Goal: Navigation & Orientation: Find specific page/section

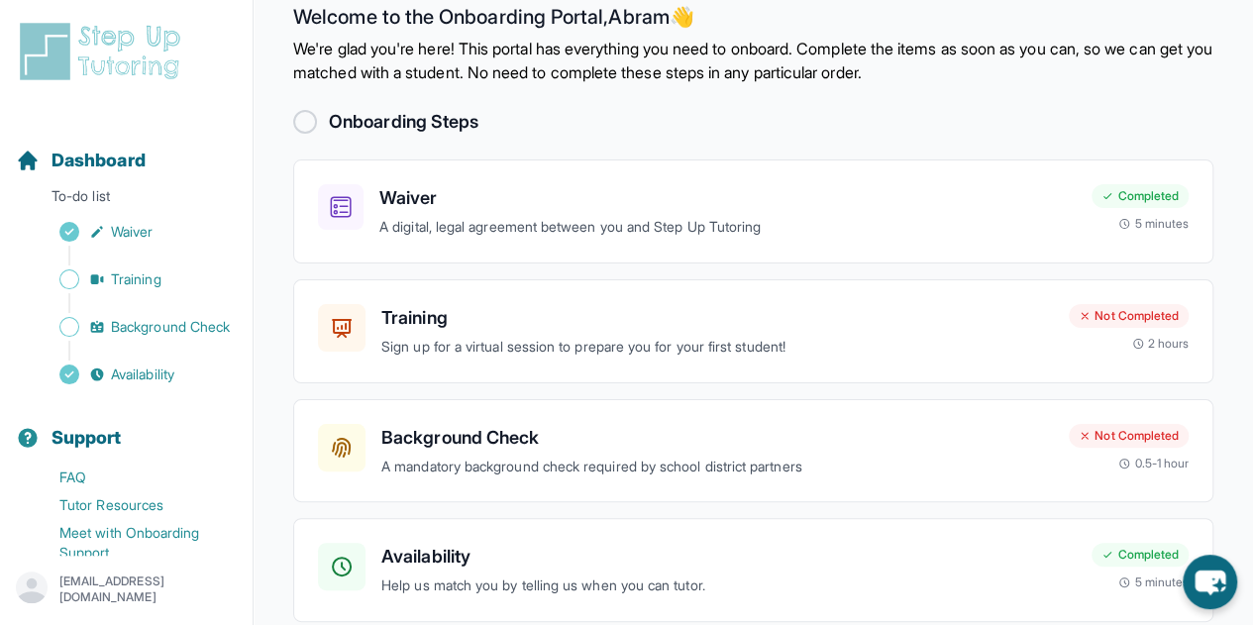
scroll to position [49, 0]
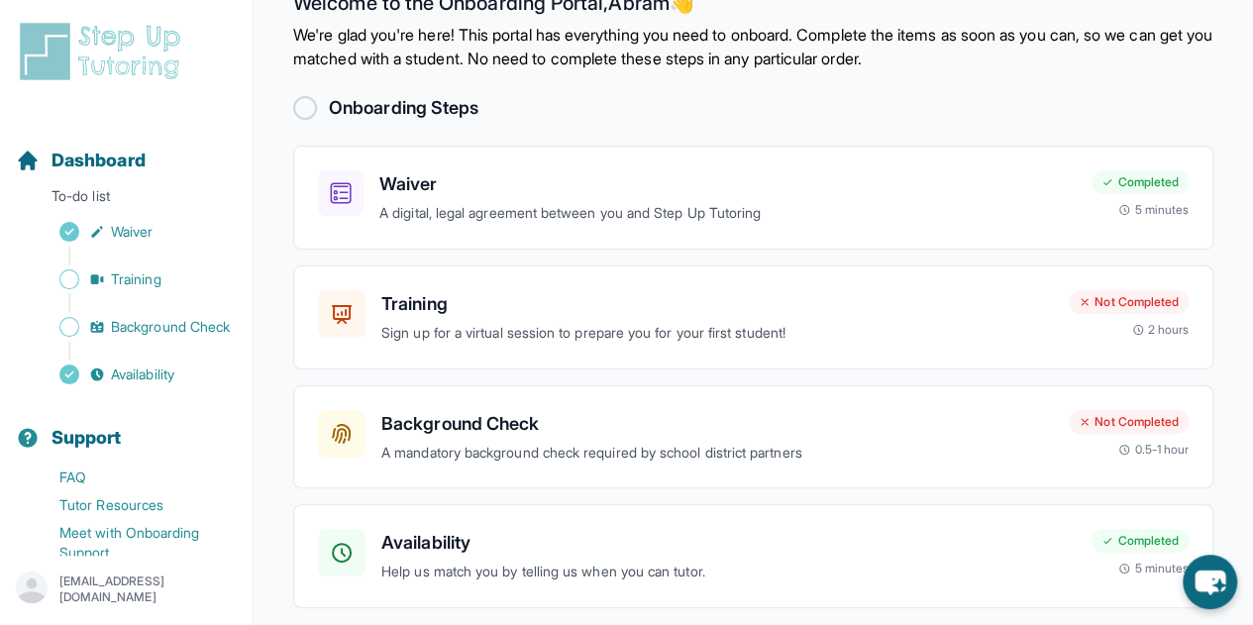
click at [763, 60] on p "We're glad you're here! This portal has everything you need to onboard. Complet…" at bounding box center [753, 47] width 920 height 48
